Goal: Find specific page/section: Find specific page/section

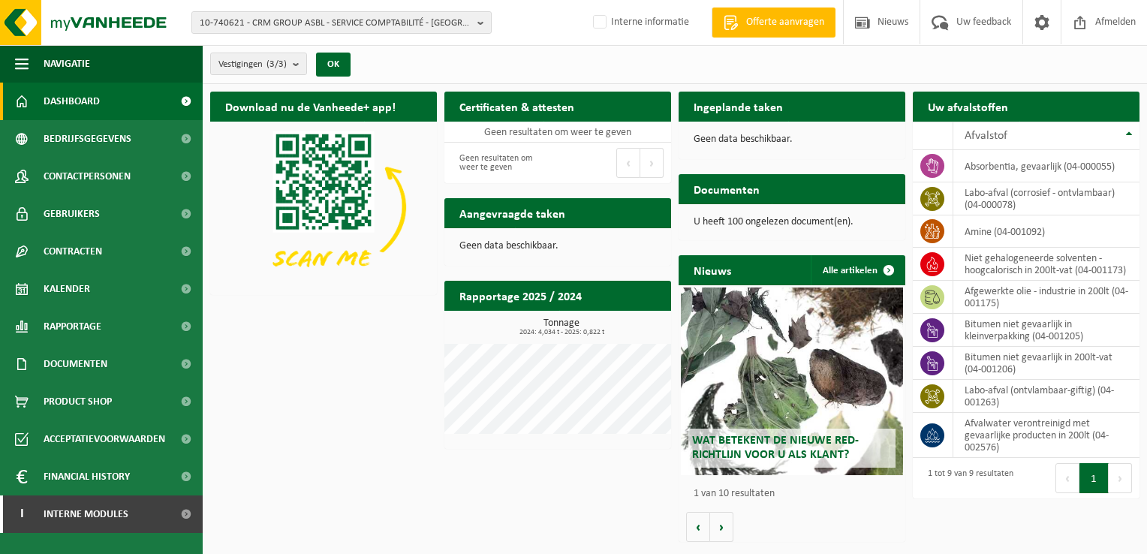
click at [550, 30] on div "10-740621 - CRM GROUP ASBL - SERVICE COMPTABILITÉ - LIÈGE 10-740621 - CRM GROUP…" at bounding box center [573, 23] width 1147 height 46
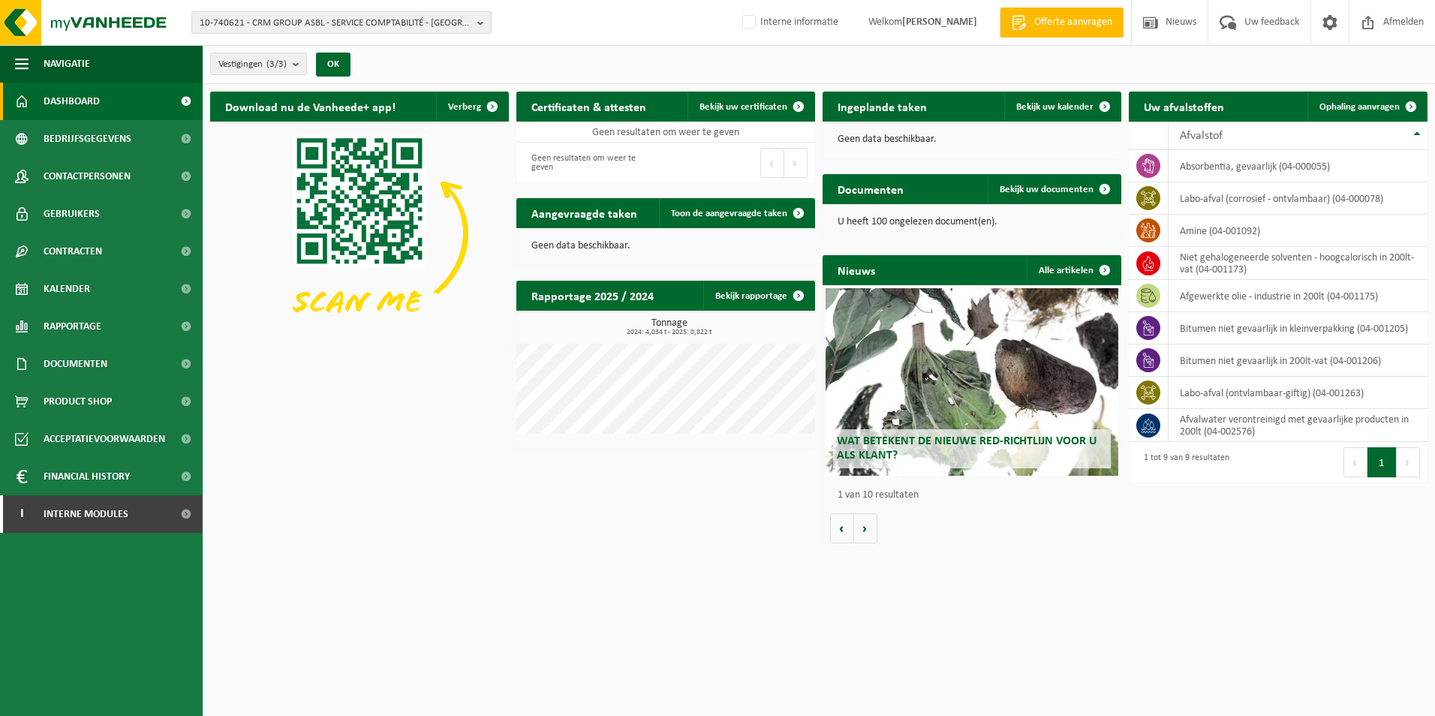
click at [338, 27] on span "10-740621 - CRM GROUP ASBL - SERVICE COMPTABILITÉ - LIÈGE" at bounding box center [336, 23] width 272 height 23
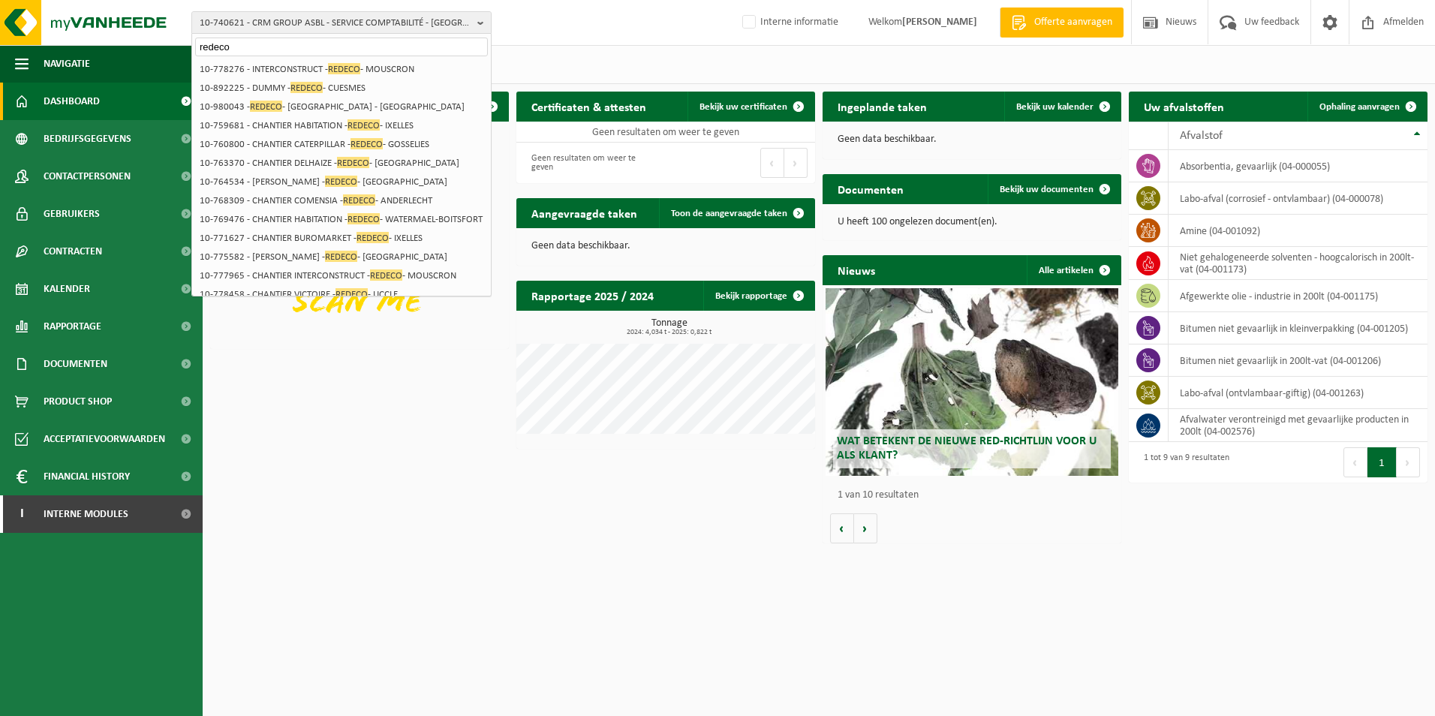
drag, startPoint x: 236, startPoint y: 52, endPoint x: 187, endPoint y: 42, distance: 50.5
click at [187, 42] on div "10-740621 - CRM GROUP ASBL - SERVICE COMPTABILITÉ - LIÈGE redeco 10-740621 - CR…" at bounding box center [717, 23] width 1435 height 46
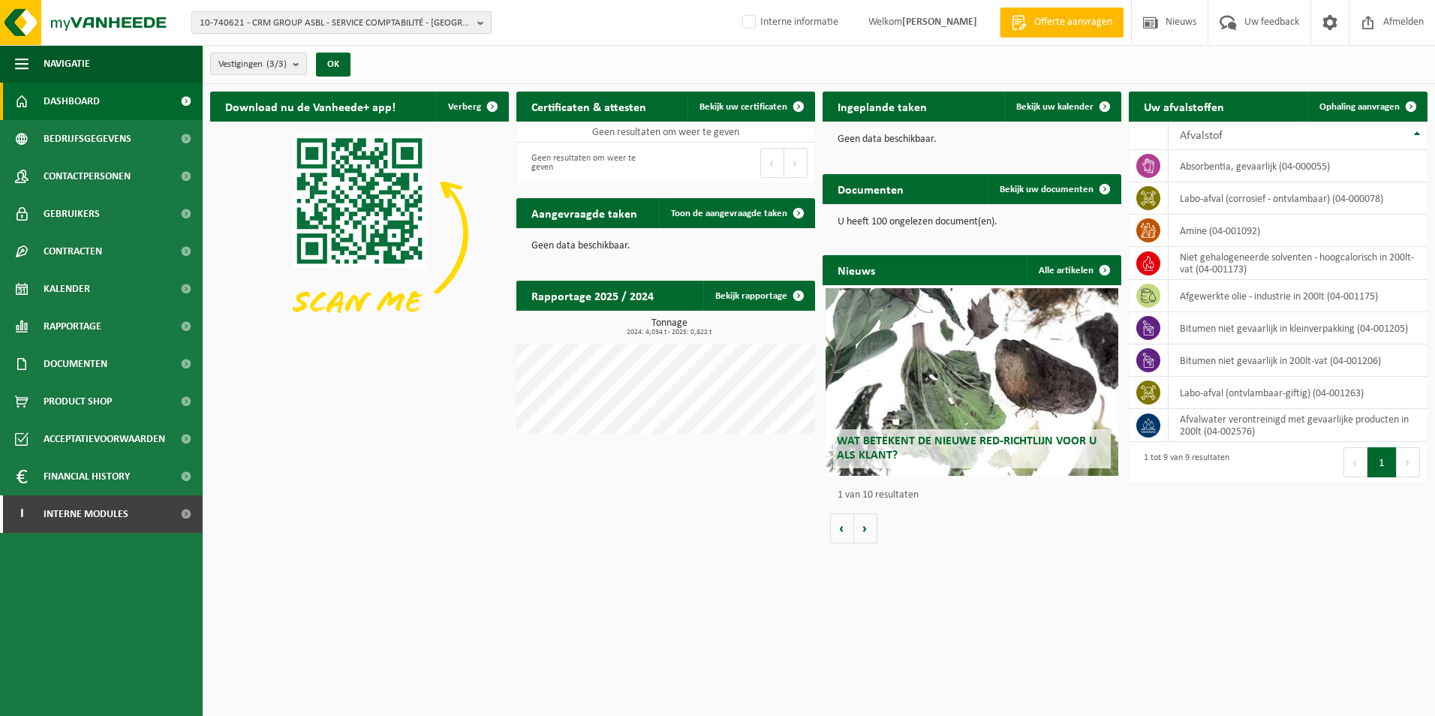
click at [411, 24] on span "10-740621 - CRM GROUP ASBL - SERVICE COMPTABILITÉ - LIÈGE" at bounding box center [336, 23] width 272 height 23
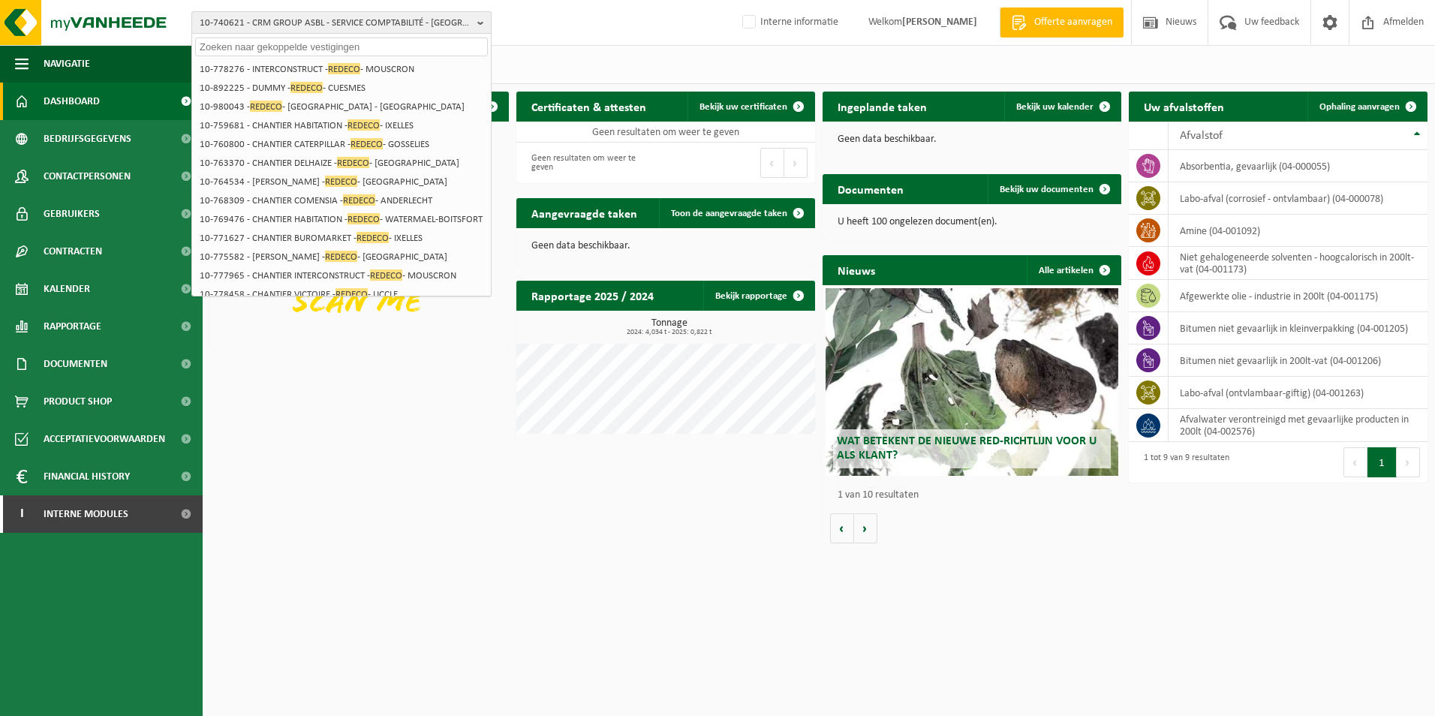
paste input "10-745105"
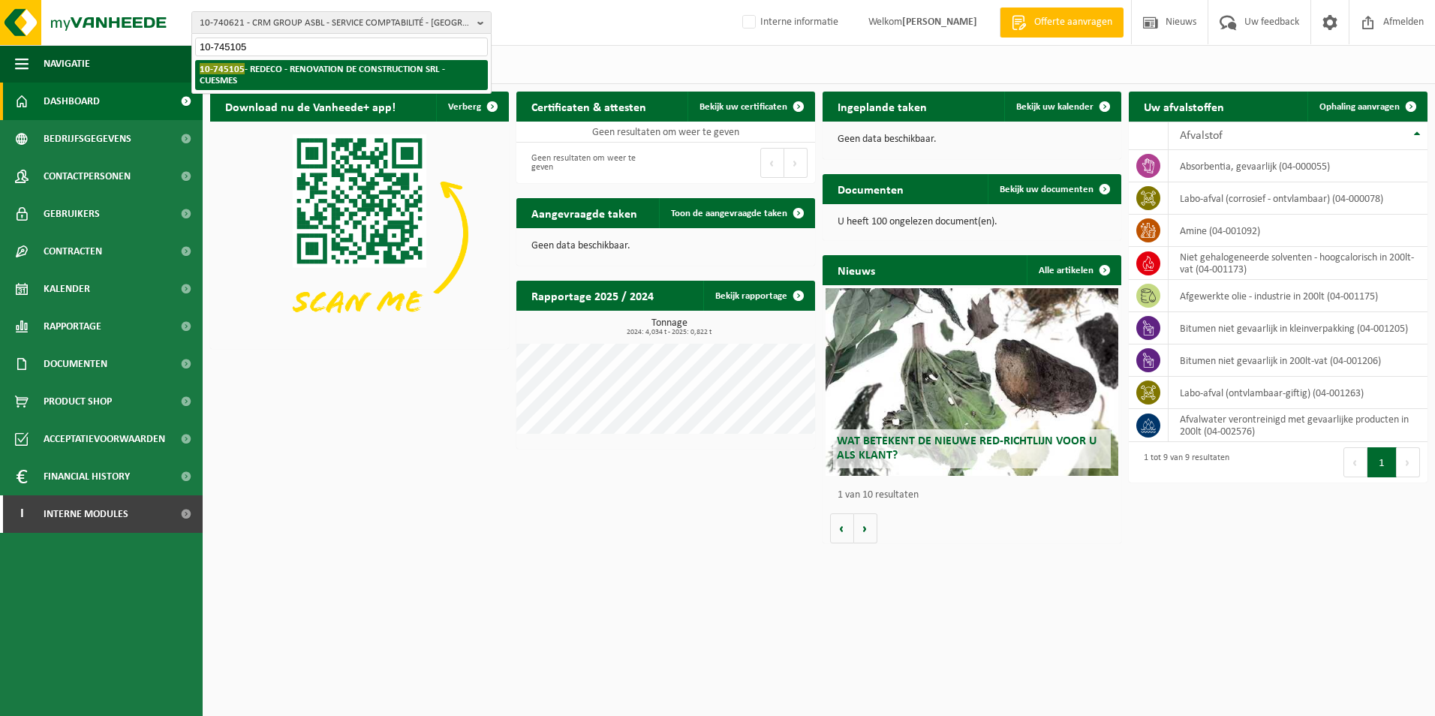
type input "10-745105"
click at [384, 69] on strong "10-745105 - REDECO - RENOVATION DE CONSTRUCTION SRL - CUESMES" at bounding box center [322, 74] width 245 height 23
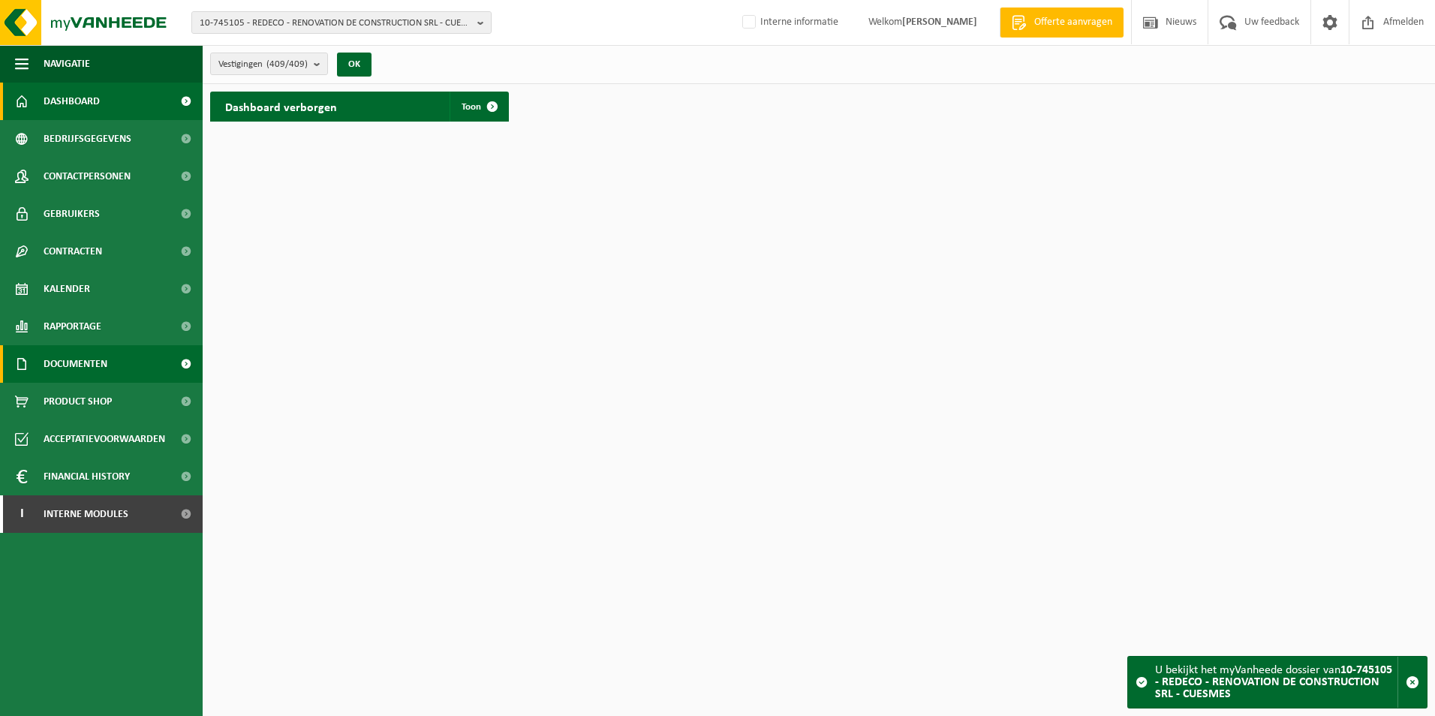
click at [74, 364] on span "Documenten" at bounding box center [76, 364] width 64 height 38
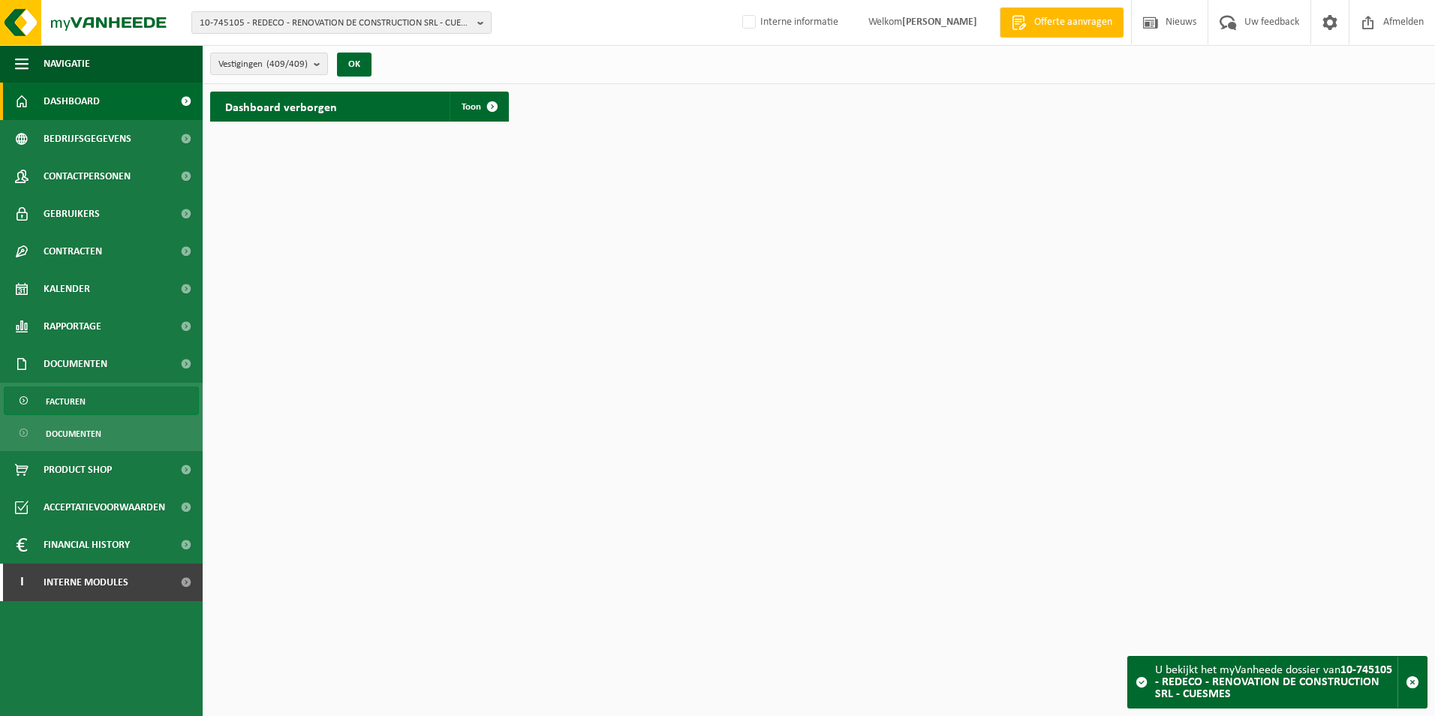
click at [80, 400] on span "Facturen" at bounding box center [66, 401] width 40 height 29
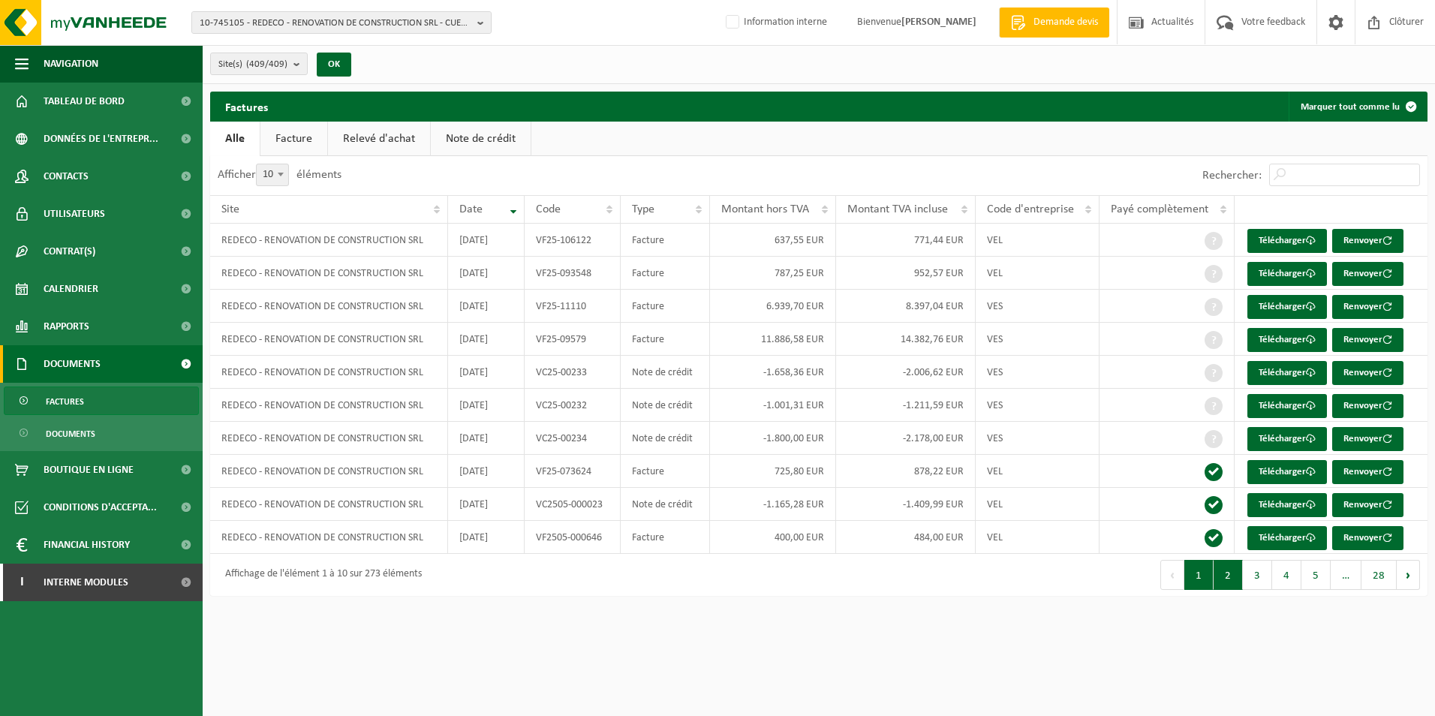
click at [1238, 582] on button "2" at bounding box center [1227, 575] width 29 height 30
click at [1254, 576] on button "3" at bounding box center [1257, 575] width 29 height 30
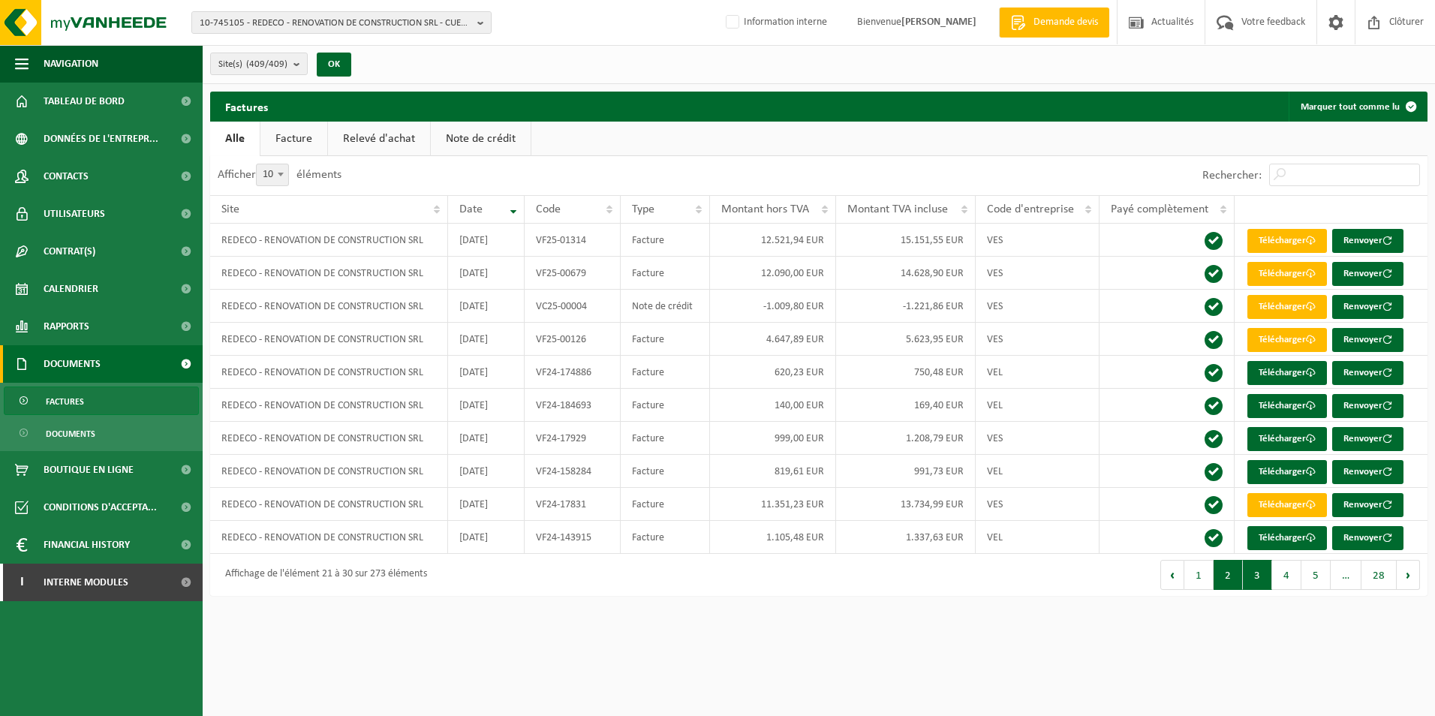
click at [1228, 582] on button "2" at bounding box center [1227, 575] width 29 height 30
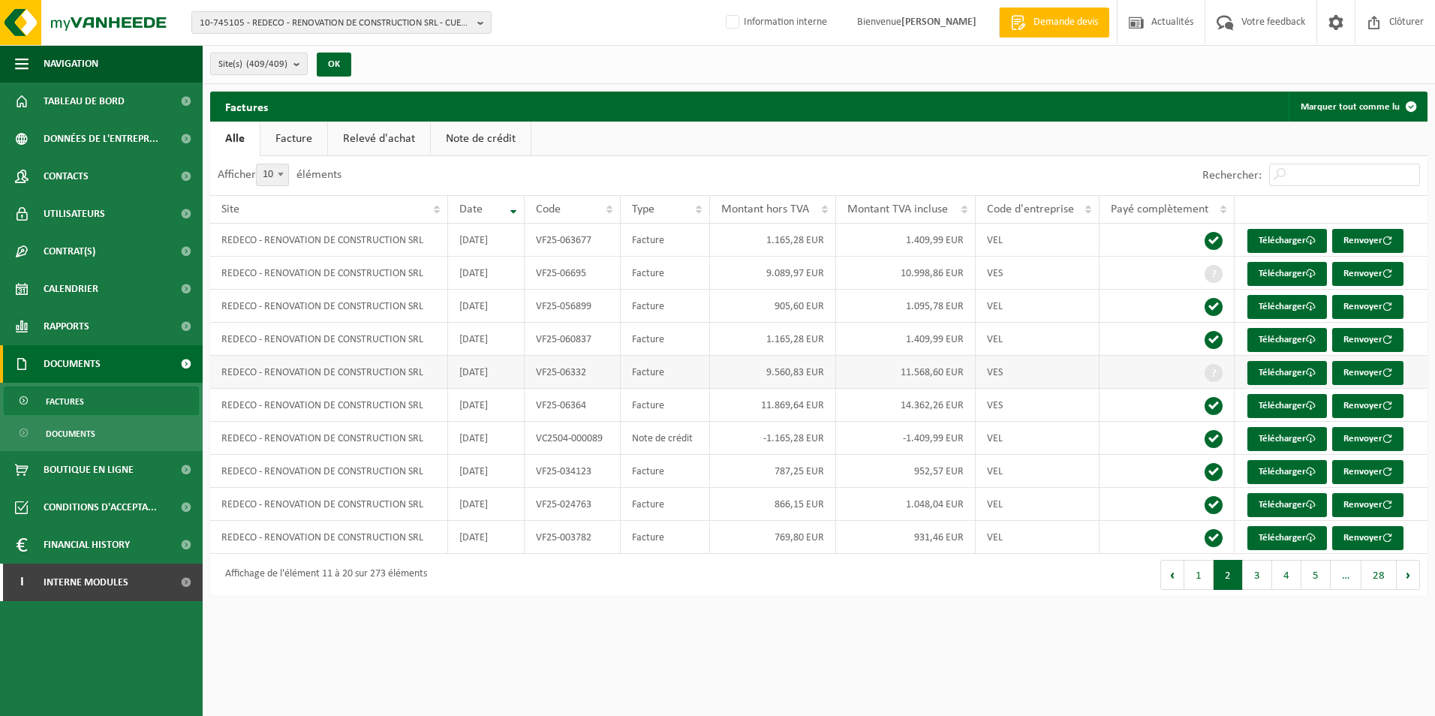
click at [930, 372] on td "11.568,60 EUR" at bounding box center [906, 372] width 140 height 33
click at [597, 274] on td "VF25-06695" at bounding box center [572, 273] width 96 height 33
click at [1210, 576] on button "1" at bounding box center [1198, 575] width 29 height 30
click at [1240, 581] on button "2" at bounding box center [1227, 575] width 29 height 30
click at [1201, 579] on button "1" at bounding box center [1198, 575] width 29 height 30
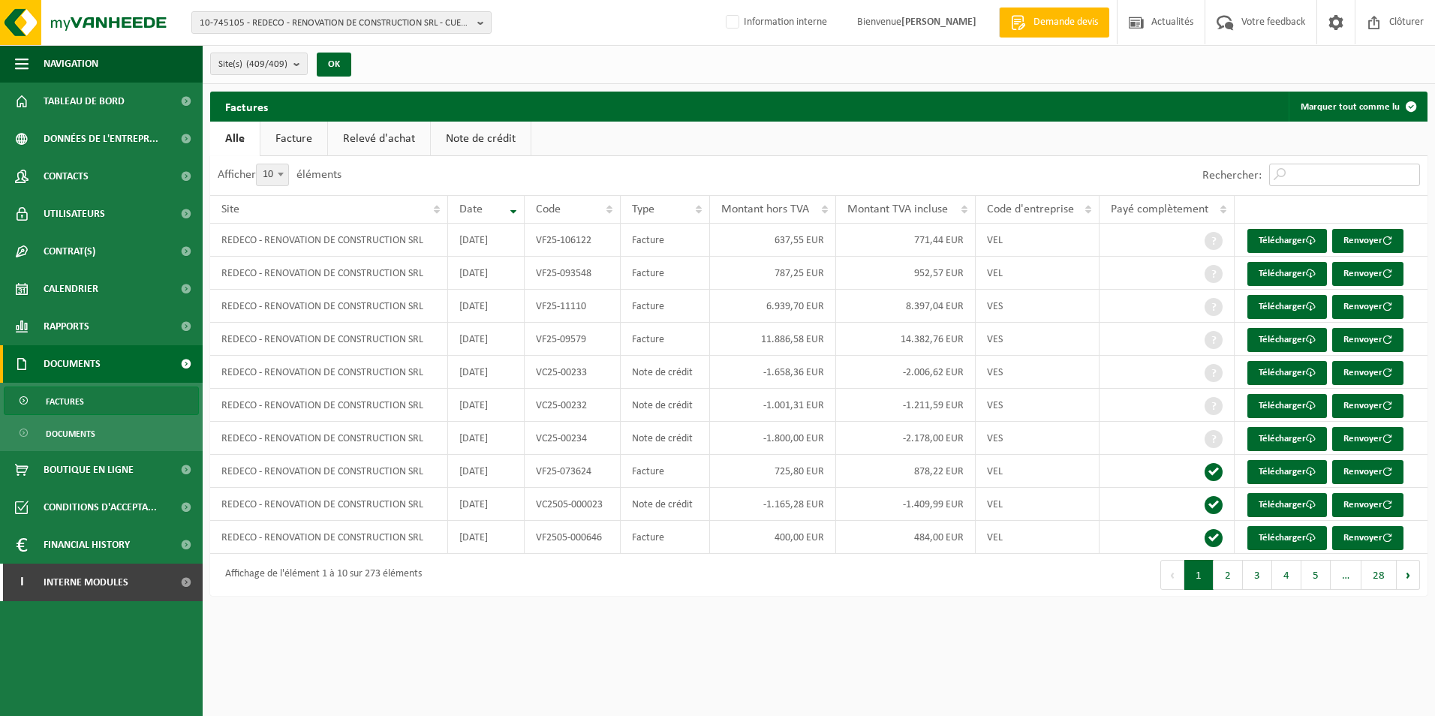
click at [1318, 176] on input "Rechercher:" at bounding box center [1344, 175] width 151 height 23
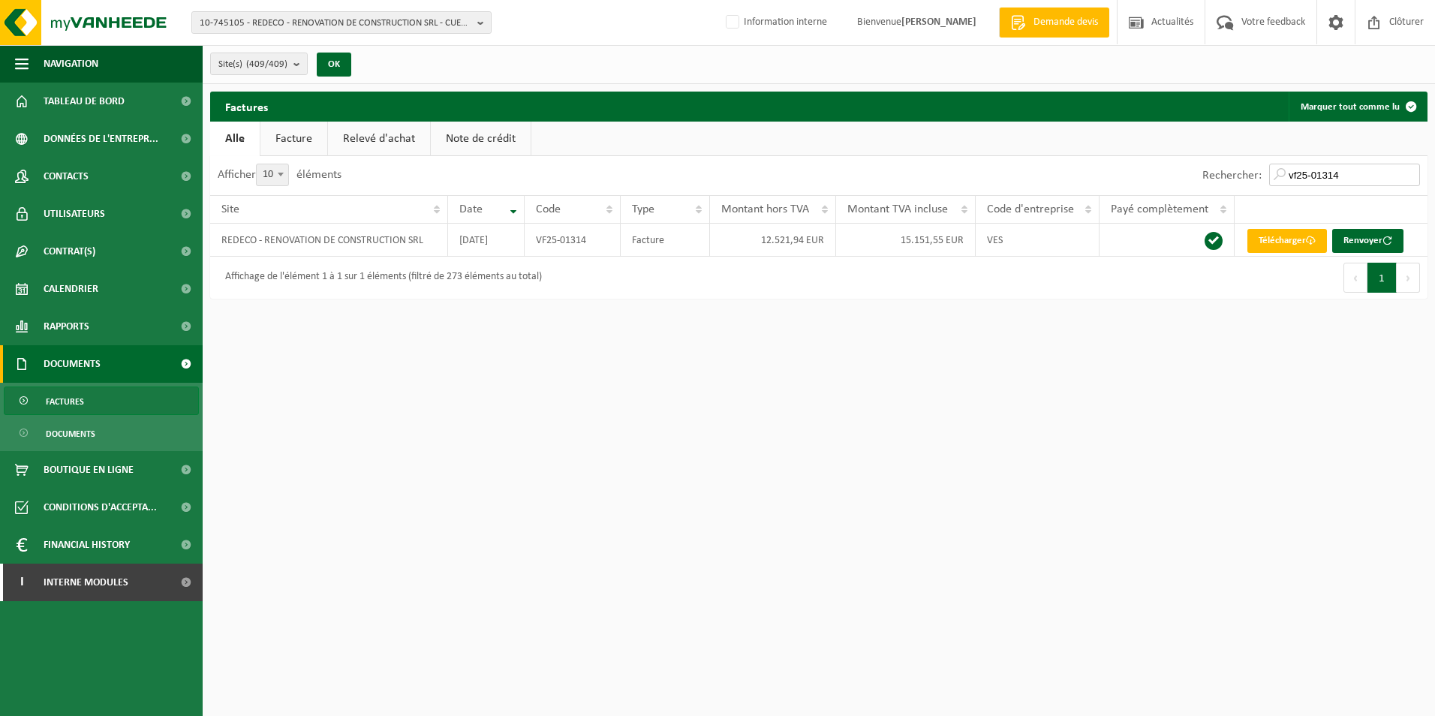
type input "vf25-01314"
click at [436, 140] on link "Note de crédit" at bounding box center [481, 139] width 100 height 35
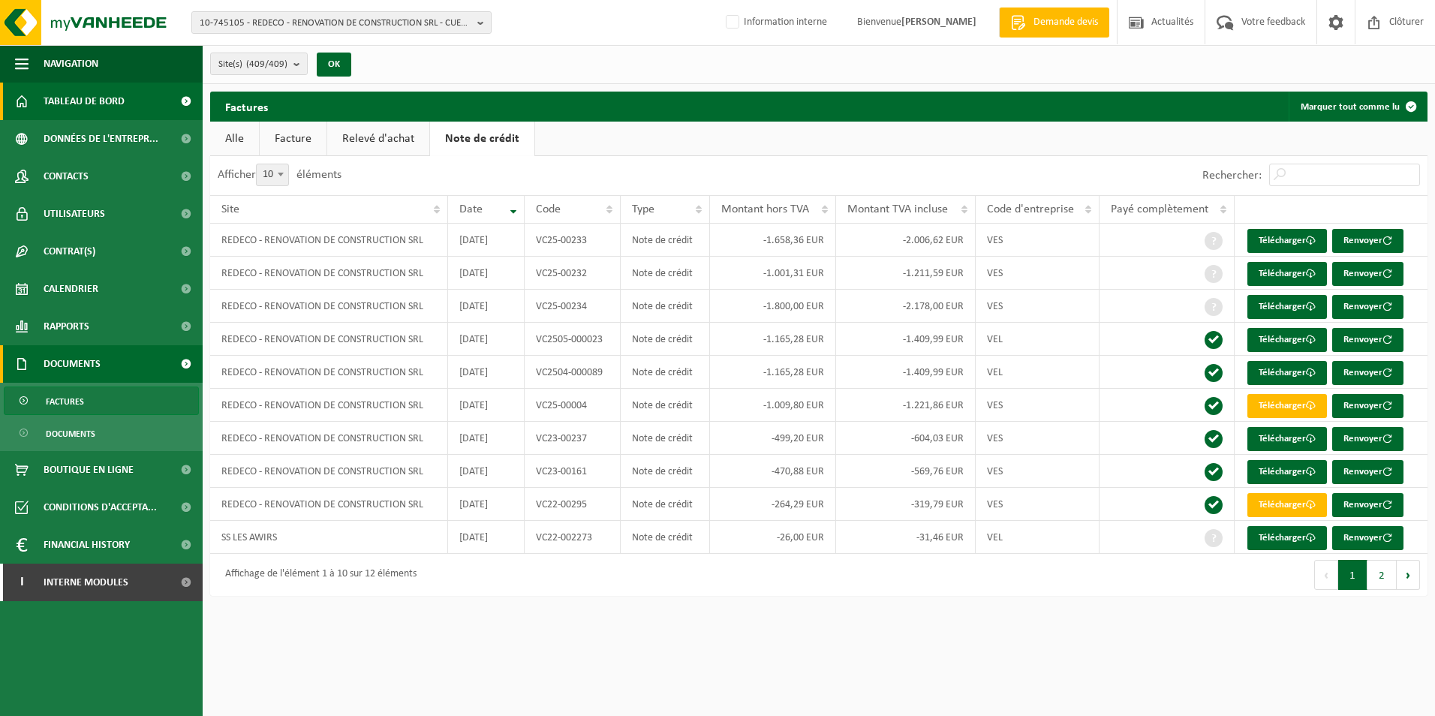
drag, startPoint x: 90, startPoint y: 103, endPoint x: 131, endPoint y: 104, distance: 40.5
click at [90, 103] on span "Tableau de bord" at bounding box center [84, 102] width 81 height 38
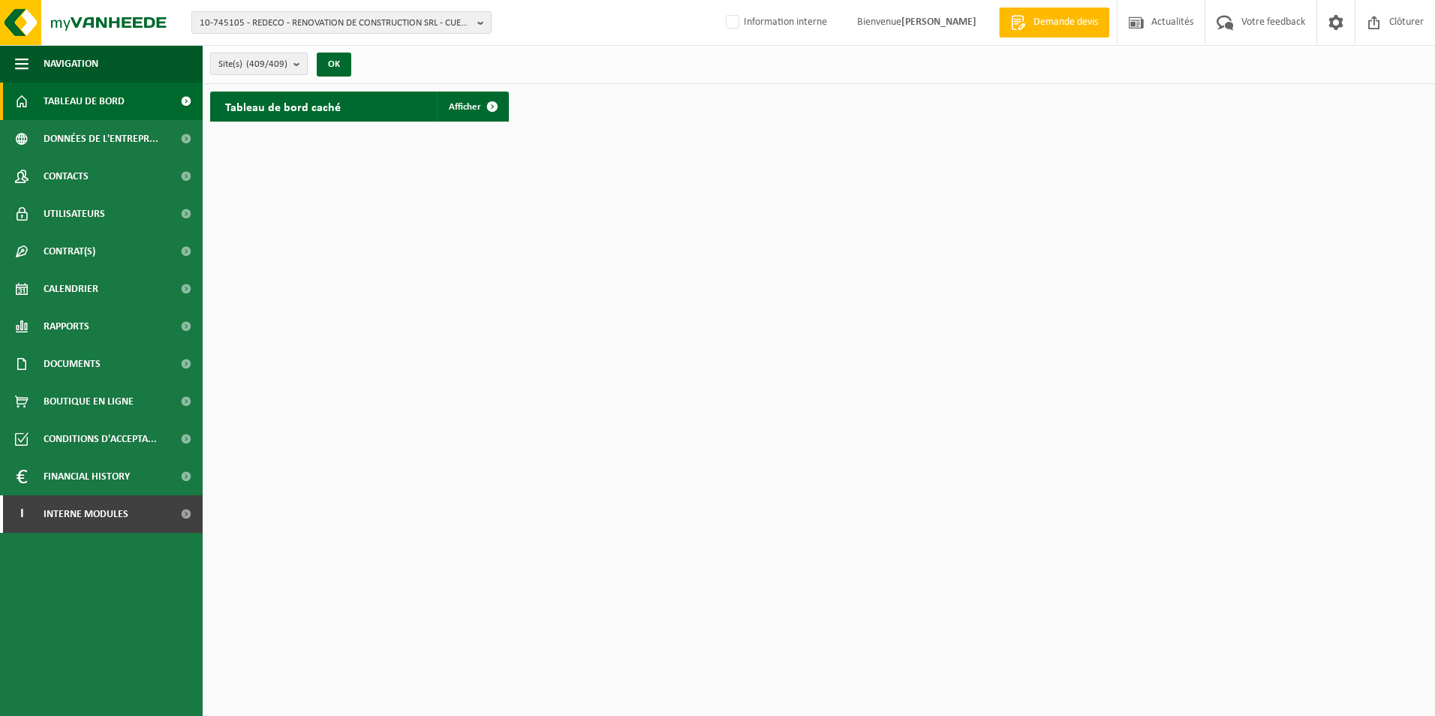
click at [95, 110] on span "Tableau de bord" at bounding box center [84, 102] width 81 height 38
click at [454, 104] on span "Afficher" at bounding box center [465, 107] width 32 height 10
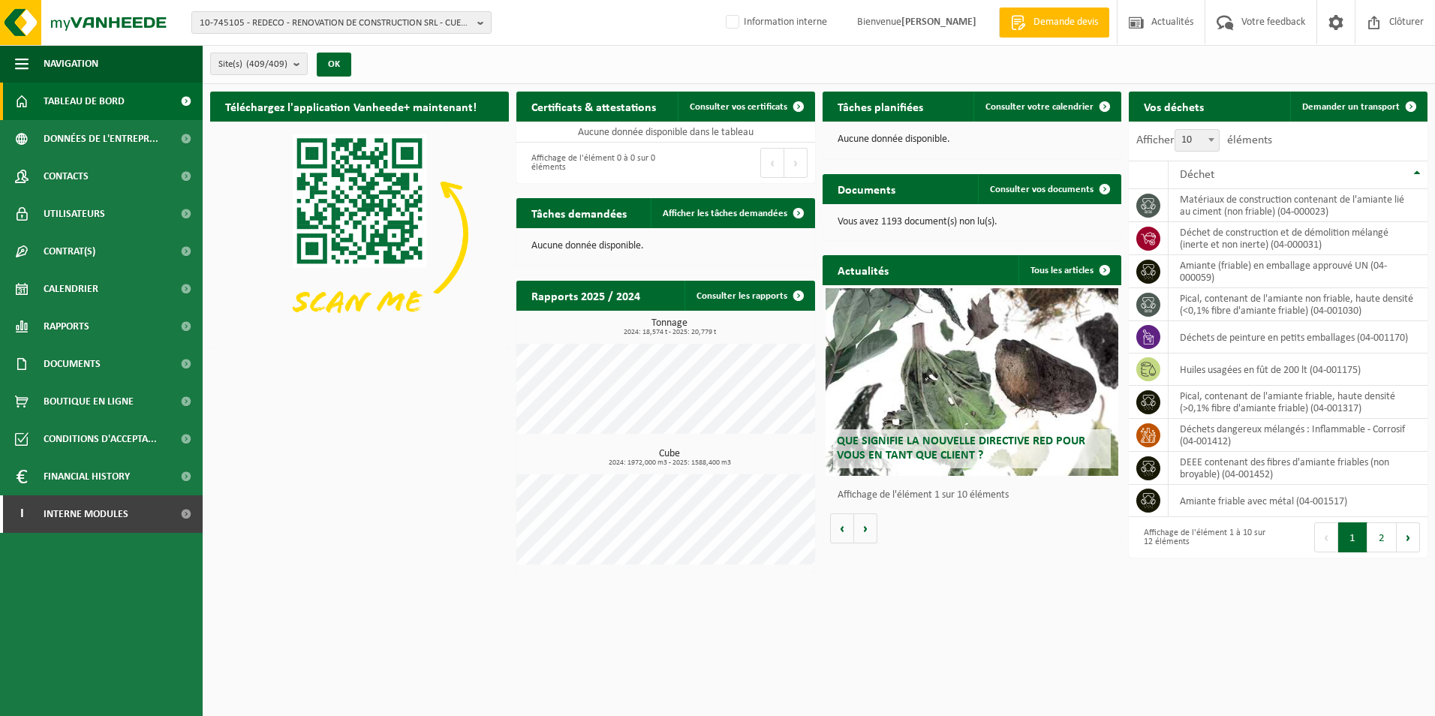
click at [1005, 616] on html "10-745105 - REDECO - RENOVATION DE CONSTRUCTION SRL - CUESMES 10-745105 - REDEC…" at bounding box center [717, 358] width 1435 height 716
click at [1047, 595] on html "10-745105 - REDECO - RENOVATION DE CONSTRUCTION SRL - CUESMES 10-745105 - REDEC…" at bounding box center [717, 358] width 1435 height 716
click at [308, 15] on span "10-745105 - REDECO - RENOVATION DE CONSTRUCTION SRL - CUESMES" at bounding box center [336, 23] width 272 height 23
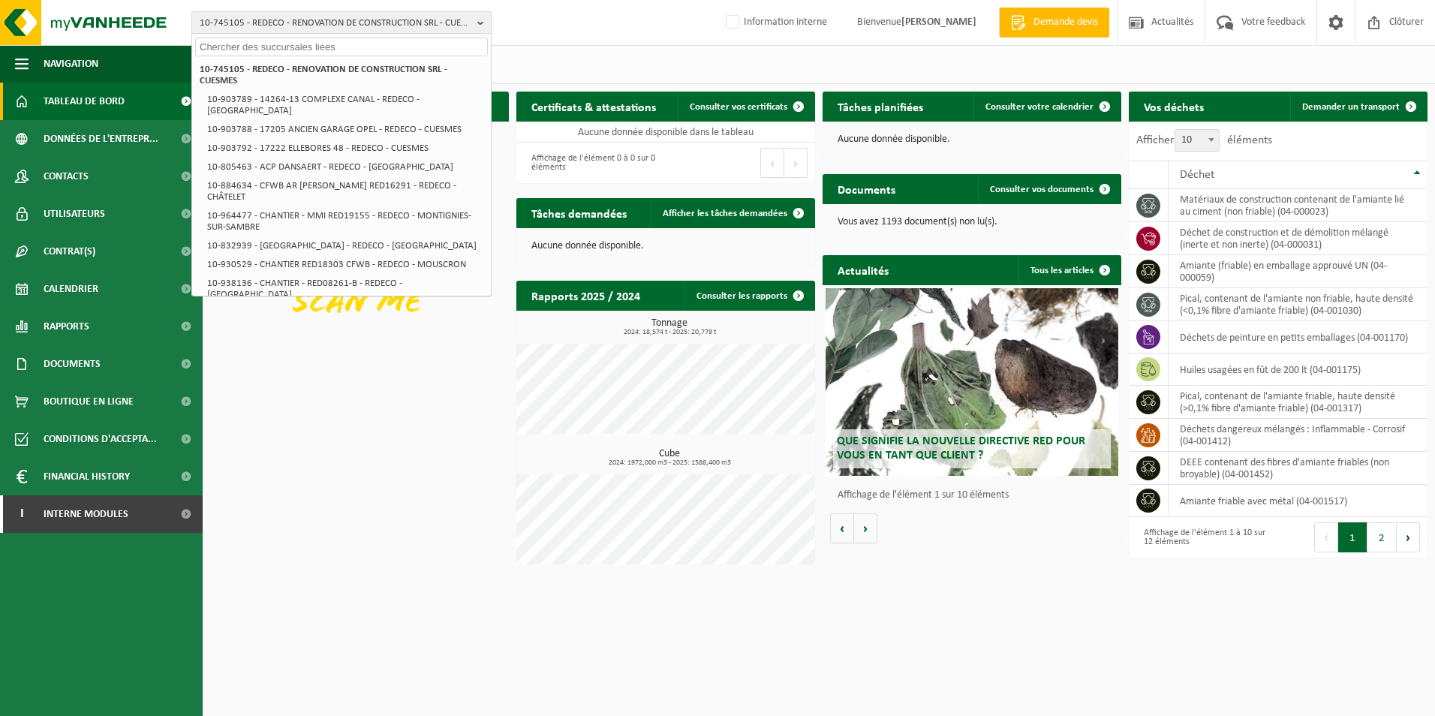
paste input "01-096956"
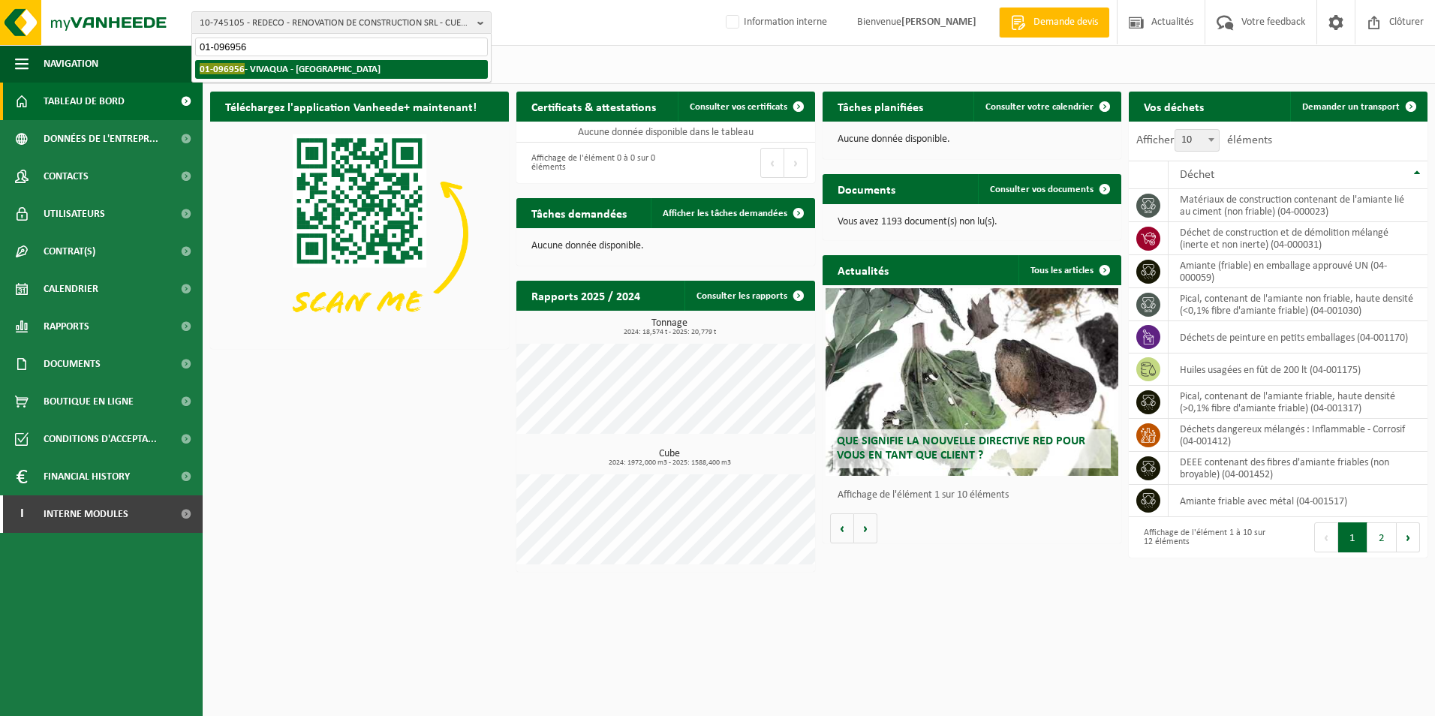
type input "01-096956"
click at [311, 68] on strong "01-096956 - VIVAQUA - BRUXELLES" at bounding box center [290, 68] width 181 height 11
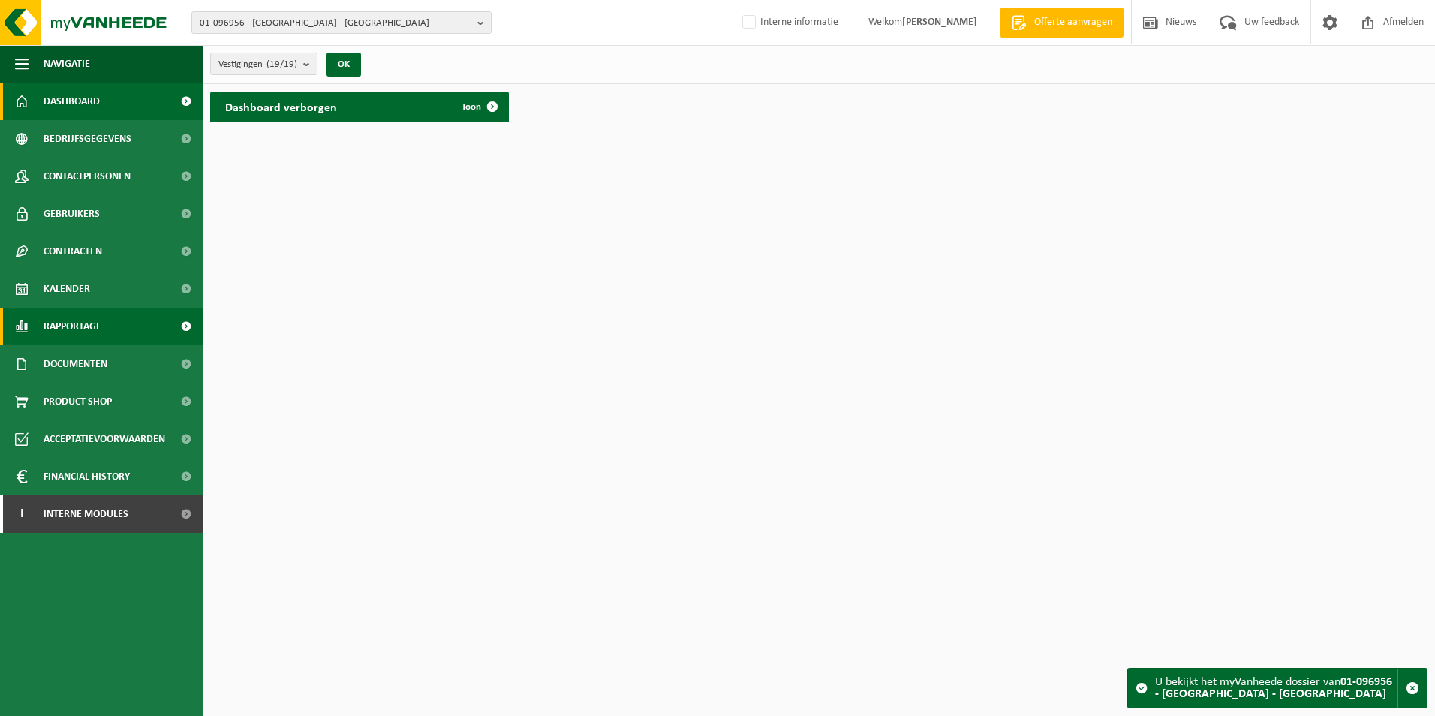
click at [107, 327] on link "Rapportage" at bounding box center [101, 327] width 203 height 38
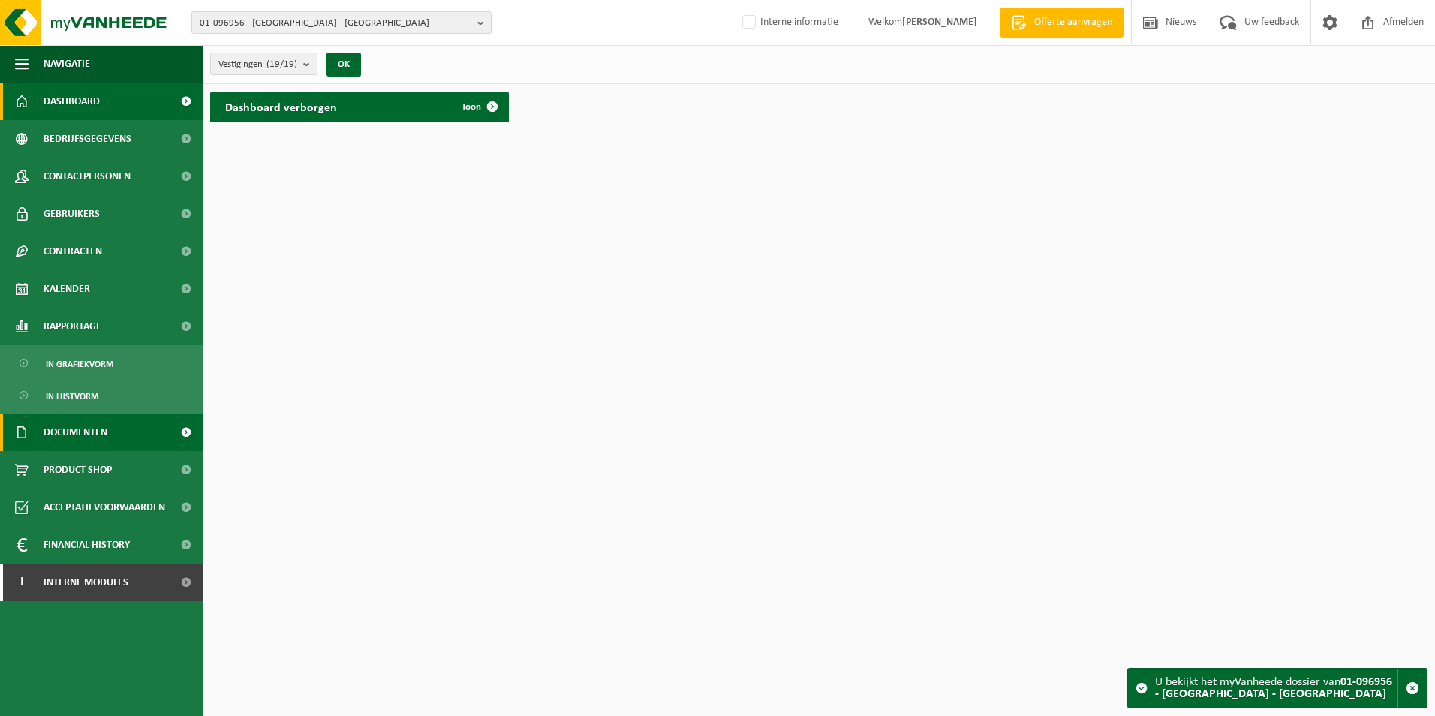
click at [96, 422] on span "Documenten" at bounding box center [76, 432] width 64 height 38
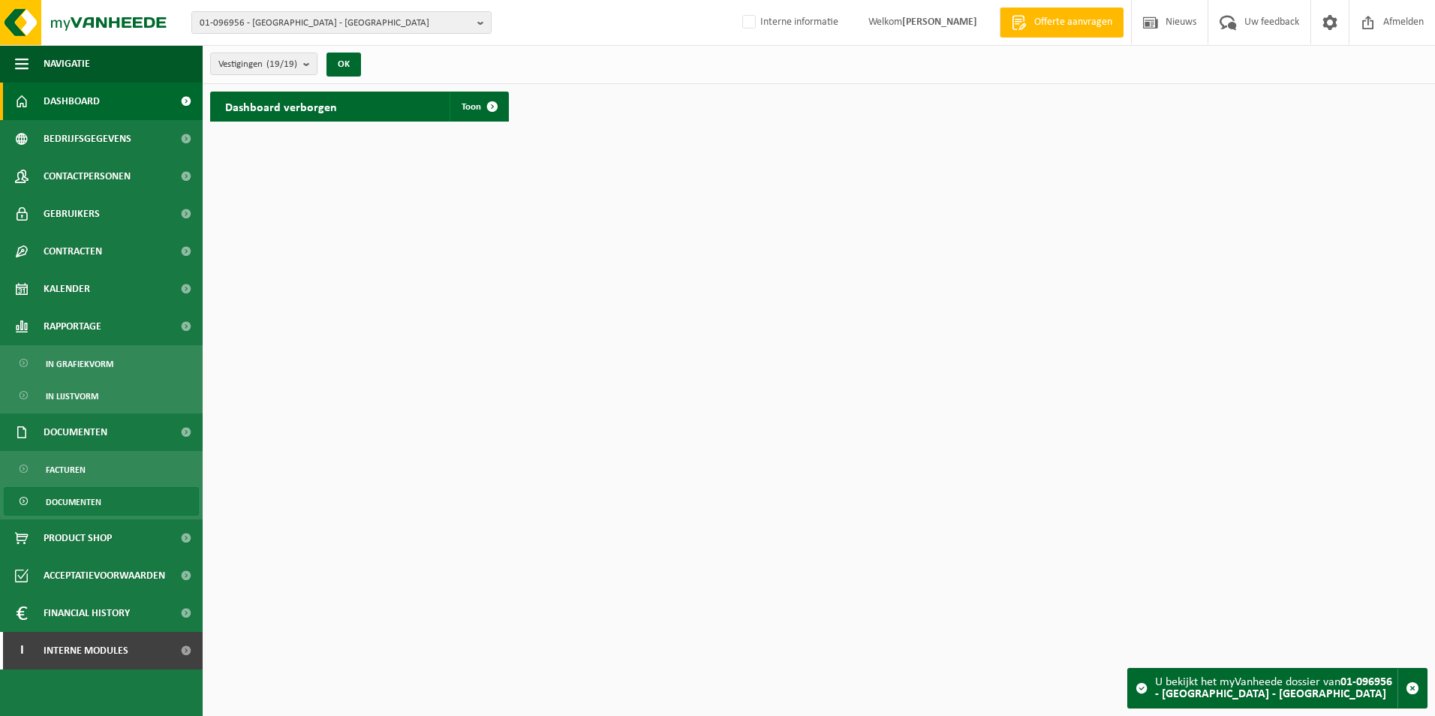
click at [88, 494] on span "Documenten" at bounding box center [74, 502] width 56 height 29
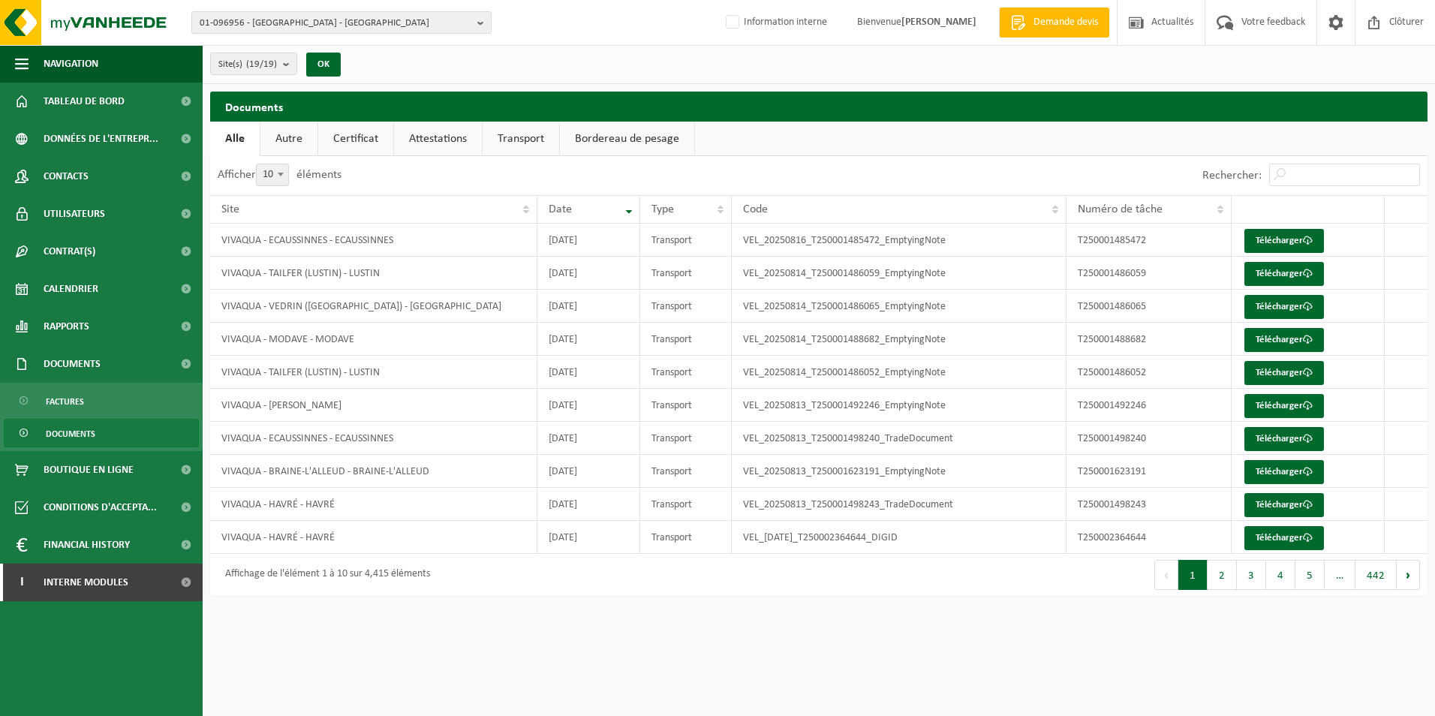
click at [461, 143] on link "Attestations" at bounding box center [438, 139] width 88 height 35
